Goal: Find specific page/section: Find specific page/section

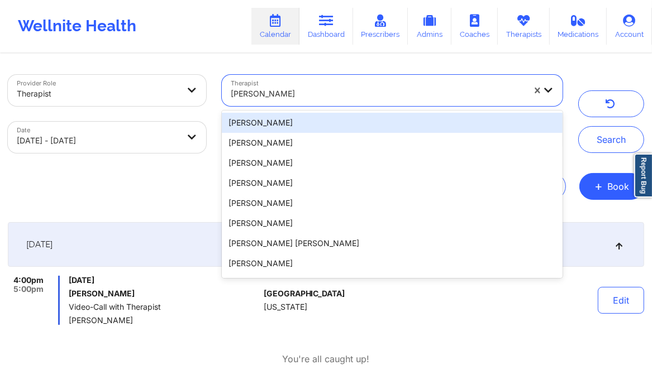
click at [288, 92] on div at bounding box center [377, 93] width 293 height 13
paste input "[PERSON_NAME]"
type input "[PERSON_NAME]"
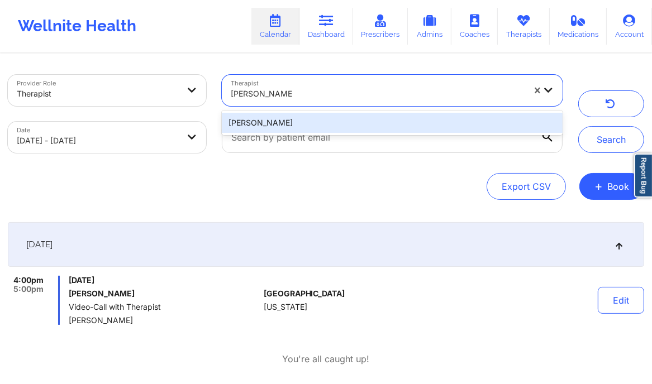
click at [279, 122] on div "[PERSON_NAME]" at bounding box center [392, 123] width 341 height 20
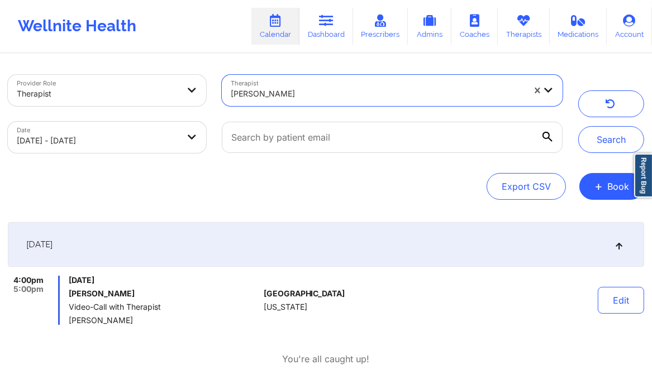
select select "2025-8"
select select "2025-9"
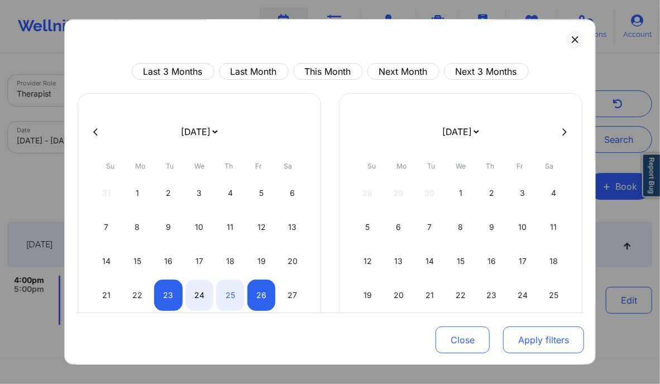
click at [548, 347] on button "Apply filters" at bounding box center [543, 340] width 81 height 27
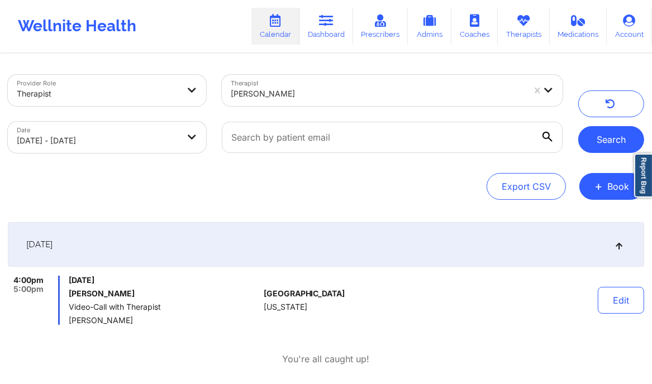
click at [582, 147] on button "Search" at bounding box center [611, 139] width 66 height 27
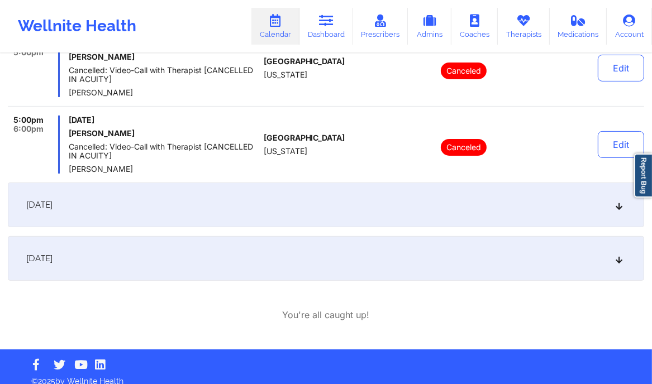
scroll to position [247, 0]
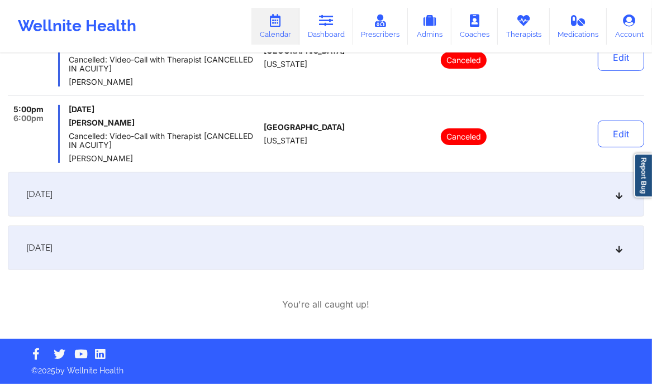
click at [351, 245] on div "[DATE]" at bounding box center [326, 248] width 636 height 45
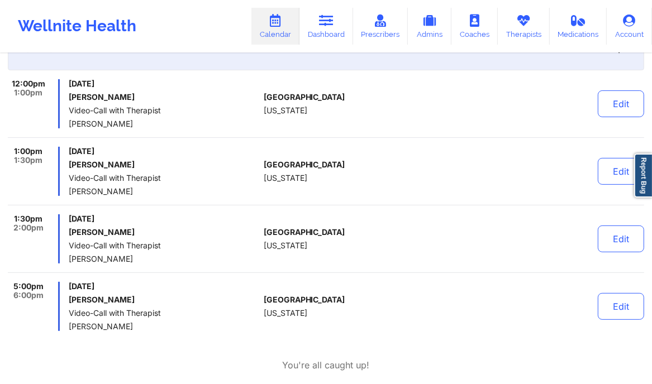
scroll to position [304, 0]
